Goal: Task Accomplishment & Management: Manage account settings

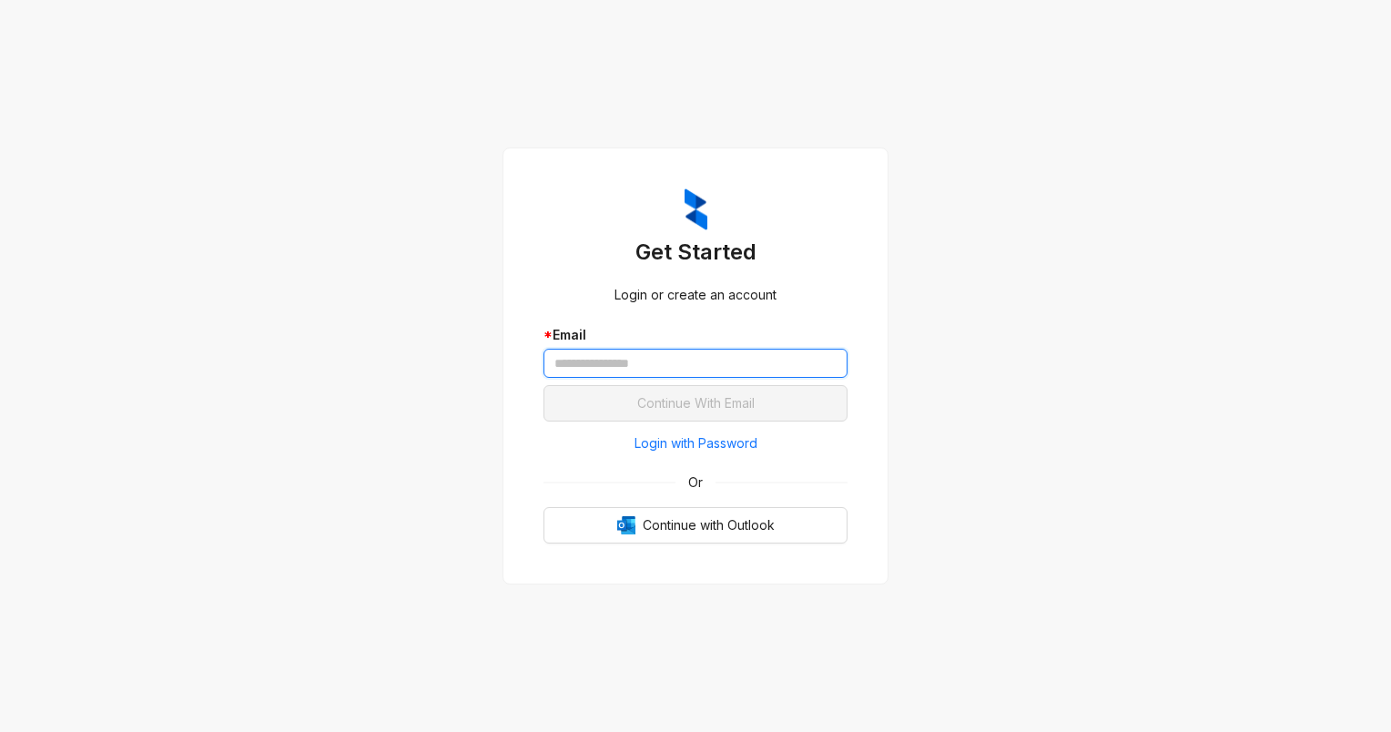
click at [586, 359] on input "text" at bounding box center [695, 363] width 304 height 29
type input "**********"
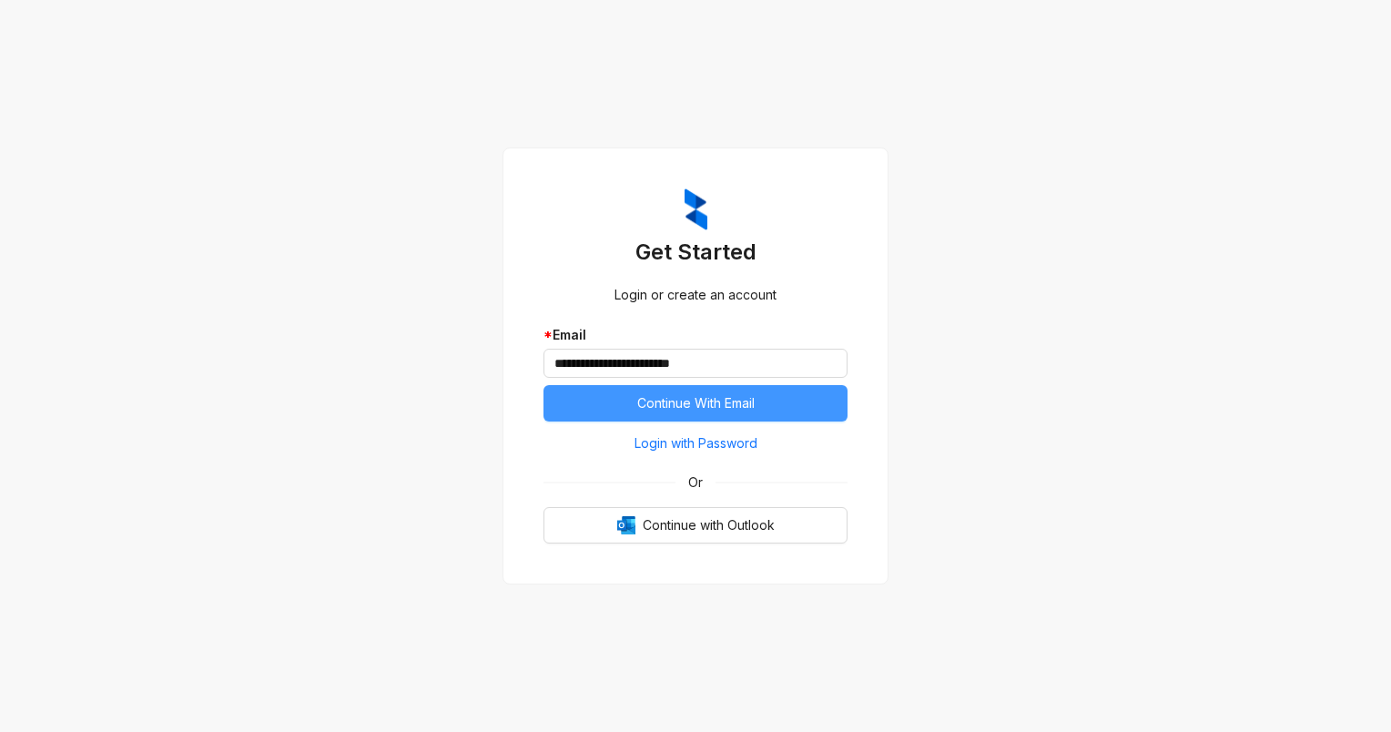
click at [627, 401] on button "Continue With Email" at bounding box center [695, 403] width 304 height 36
click at [657, 391] on button "Continue With Email" at bounding box center [695, 403] width 304 height 36
click at [691, 400] on span "Continue With Email" at bounding box center [695, 403] width 117 height 20
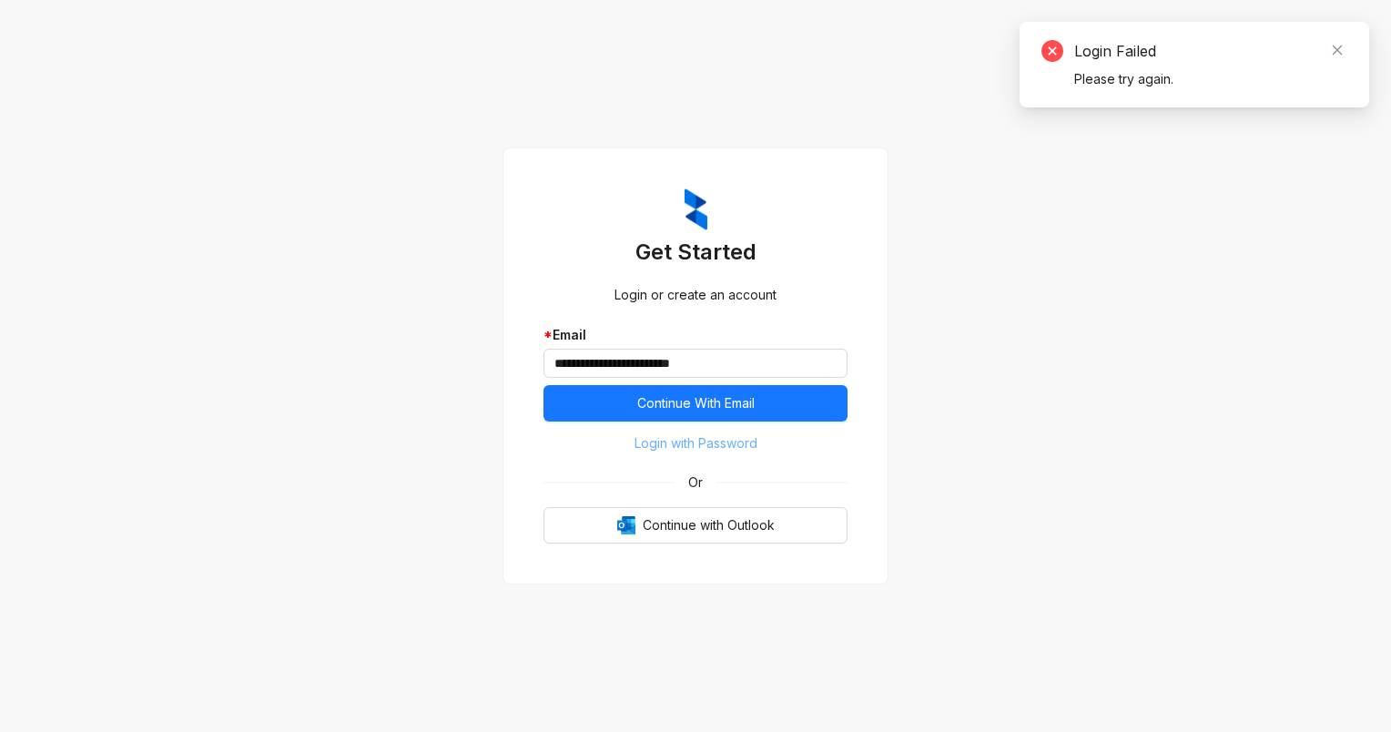
click at [684, 445] on span "Login with Password" at bounding box center [695, 443] width 123 height 20
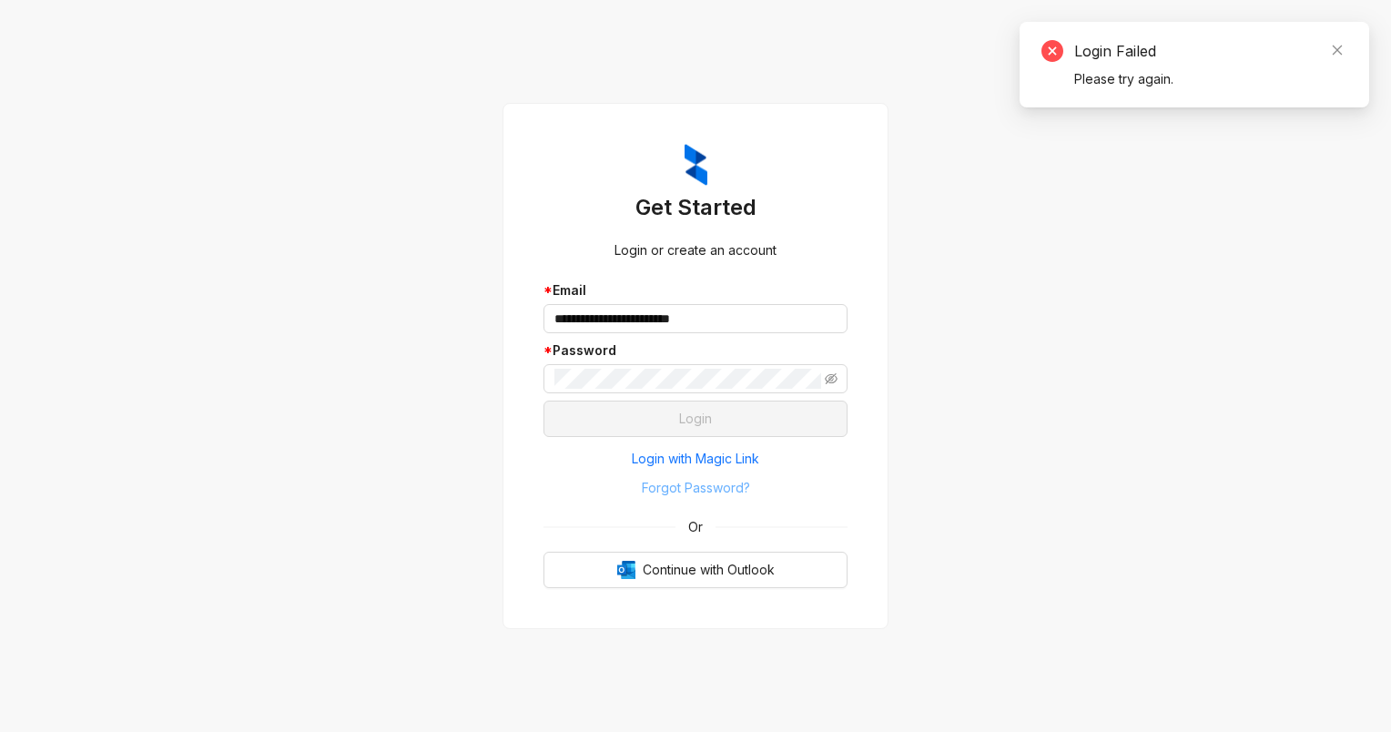
click at [690, 481] on span "Forgot Password?" at bounding box center [696, 488] width 108 height 20
click at [717, 450] on span "Login with Magic Link" at bounding box center [695, 459] width 127 height 20
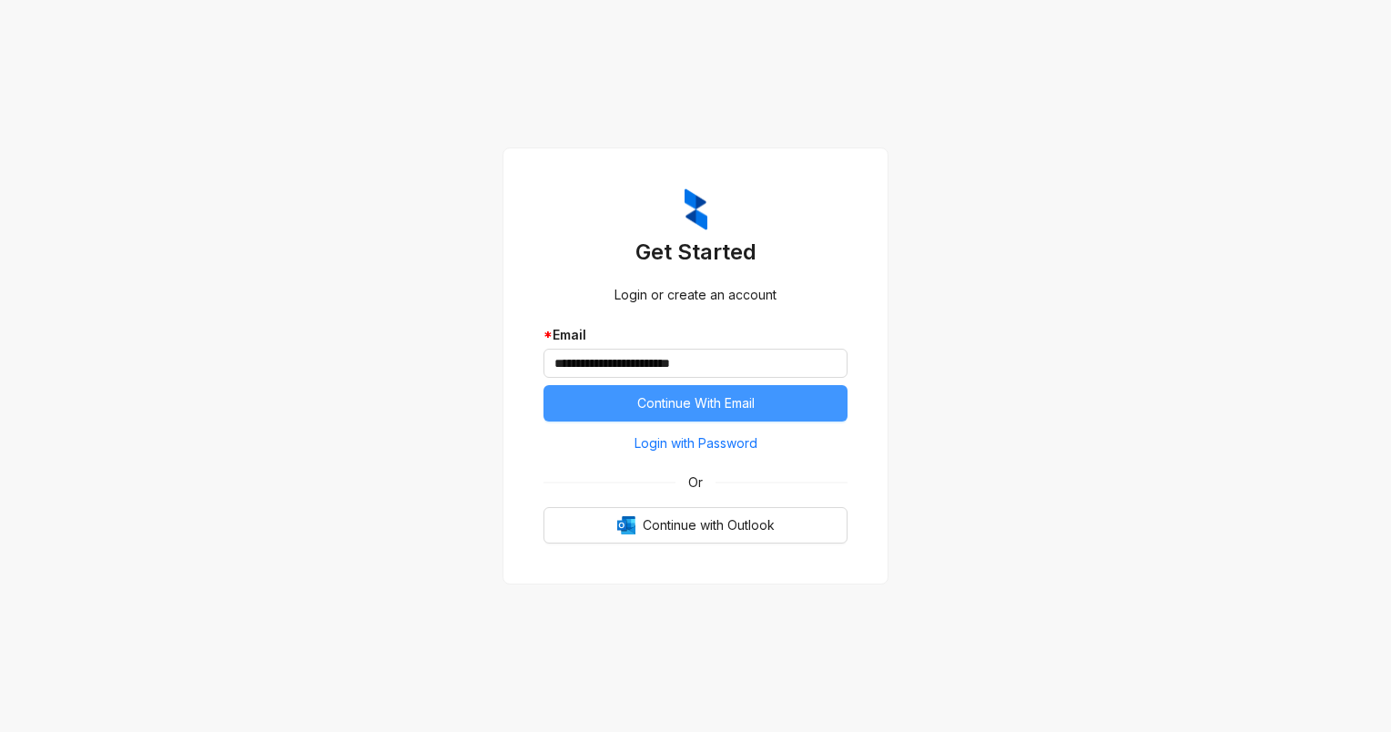
click at [716, 397] on span "Continue With Email" at bounding box center [695, 403] width 117 height 20
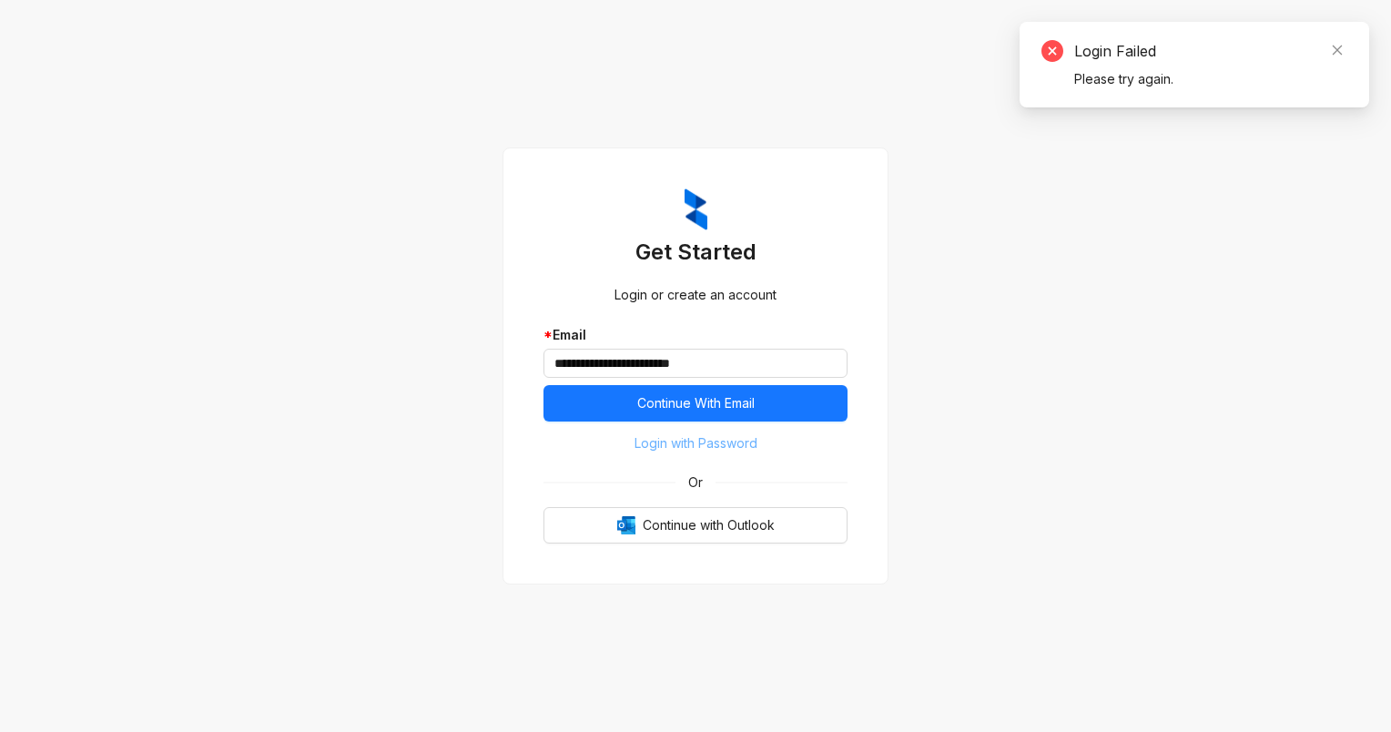
click at [716, 437] on span "Login with Password" at bounding box center [695, 443] width 123 height 20
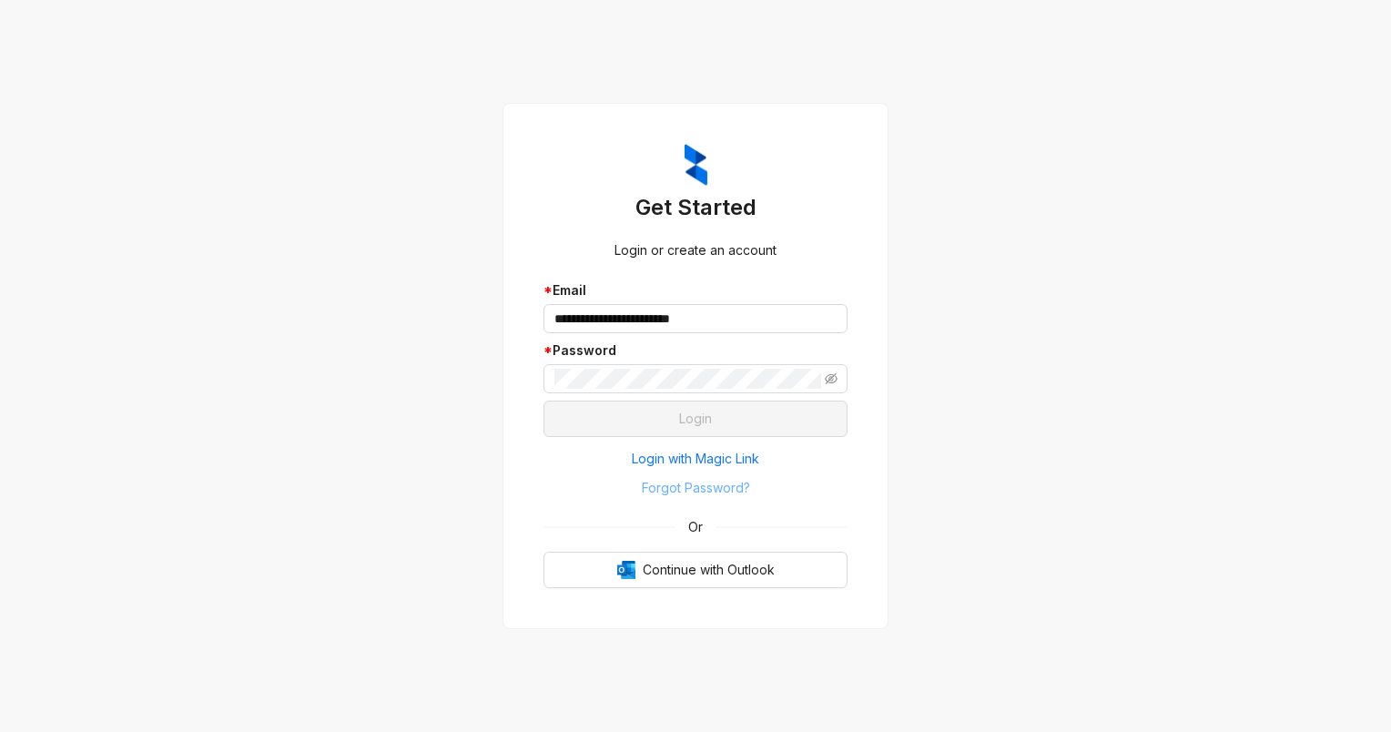
click at [720, 487] on span "Forgot Password?" at bounding box center [696, 488] width 108 height 20
